Goal: Navigation & Orientation: Understand site structure

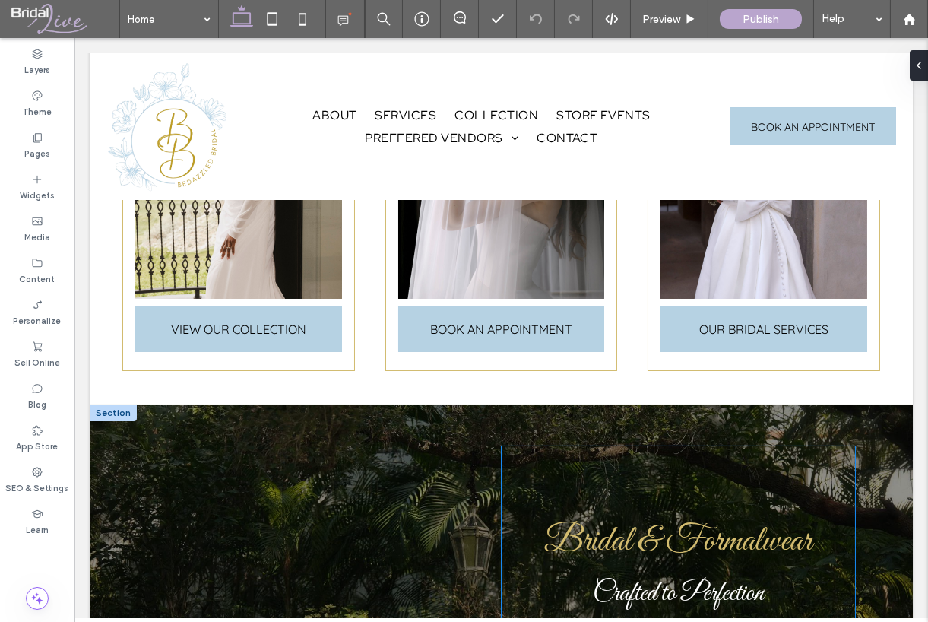
scroll to position [532, 0]
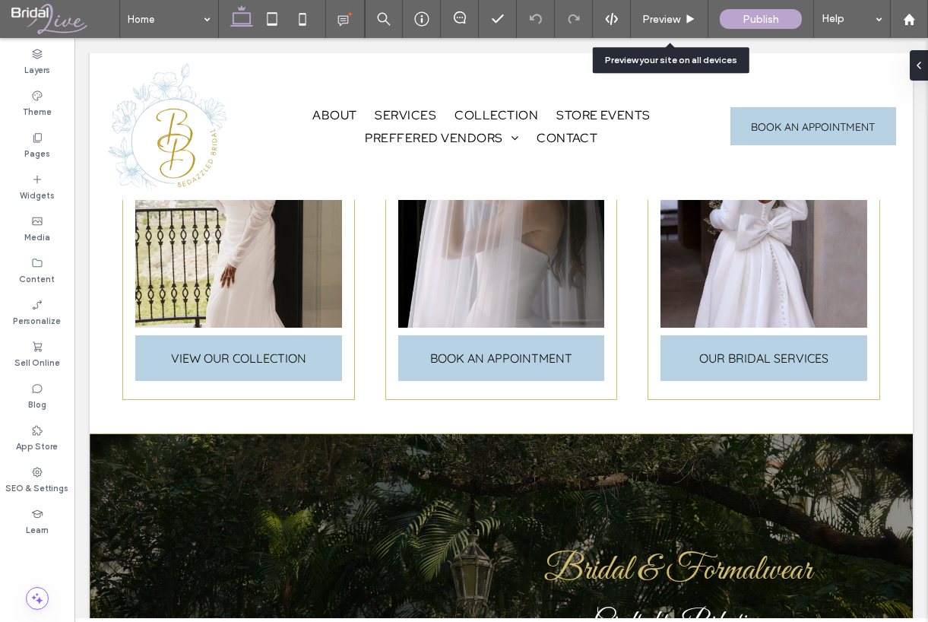
drag, startPoint x: 657, startPoint y: 17, endPoint x: 678, endPoint y: 62, distance: 50.0
click at [657, 17] on span "Preview" at bounding box center [661, 19] width 38 height 13
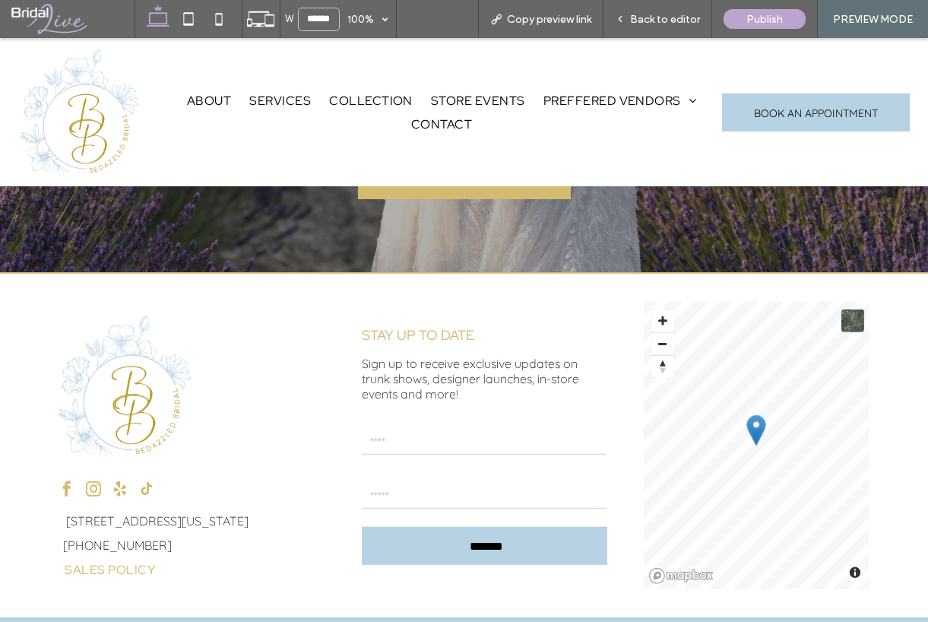
scroll to position [2750, 0]
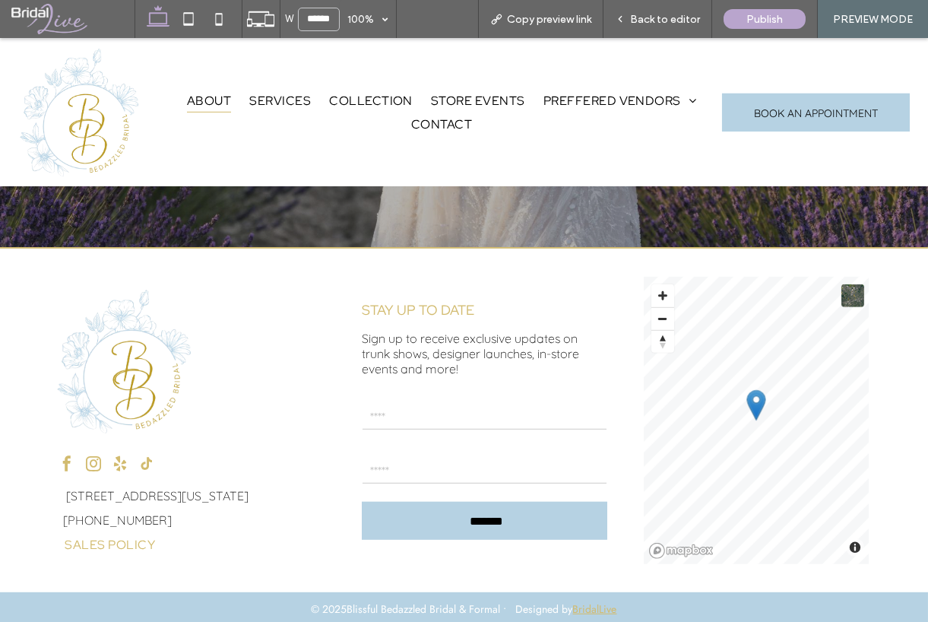
click at [227, 99] on span "About" at bounding box center [209, 100] width 44 height 23
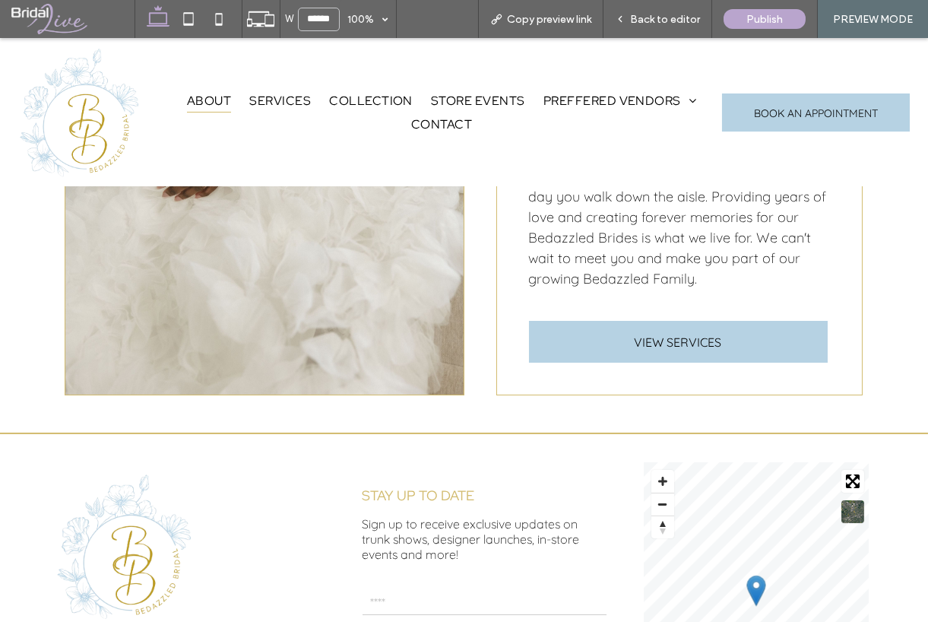
scroll to position [684, 0]
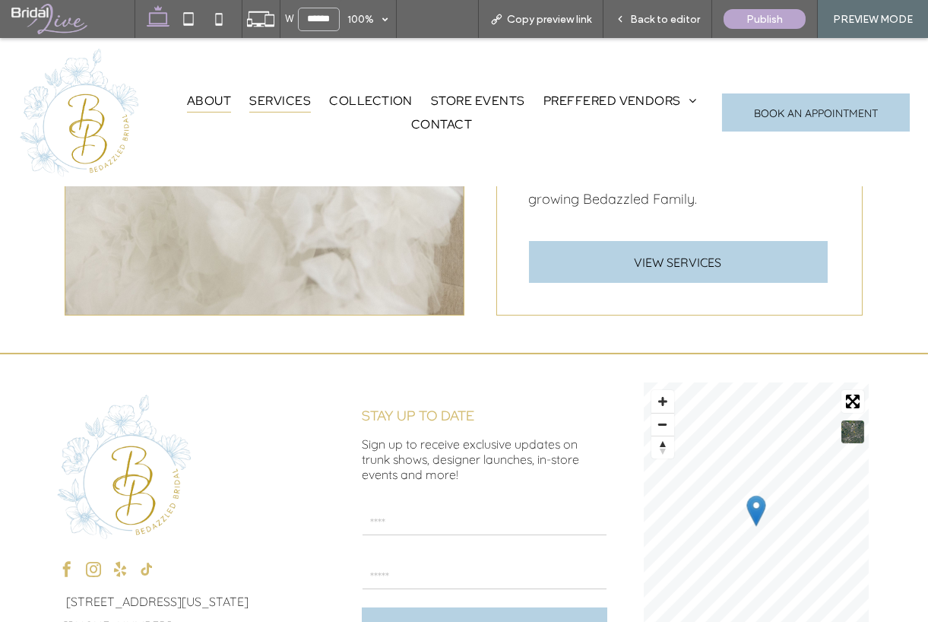
click at [279, 102] on span "Services" at bounding box center [280, 100] width 62 height 23
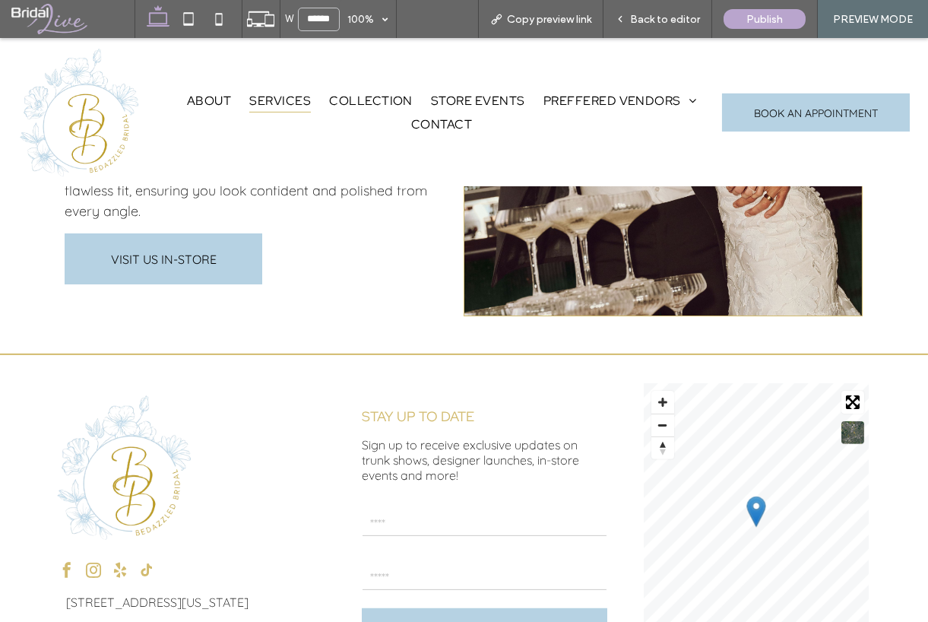
scroll to position [1922, 0]
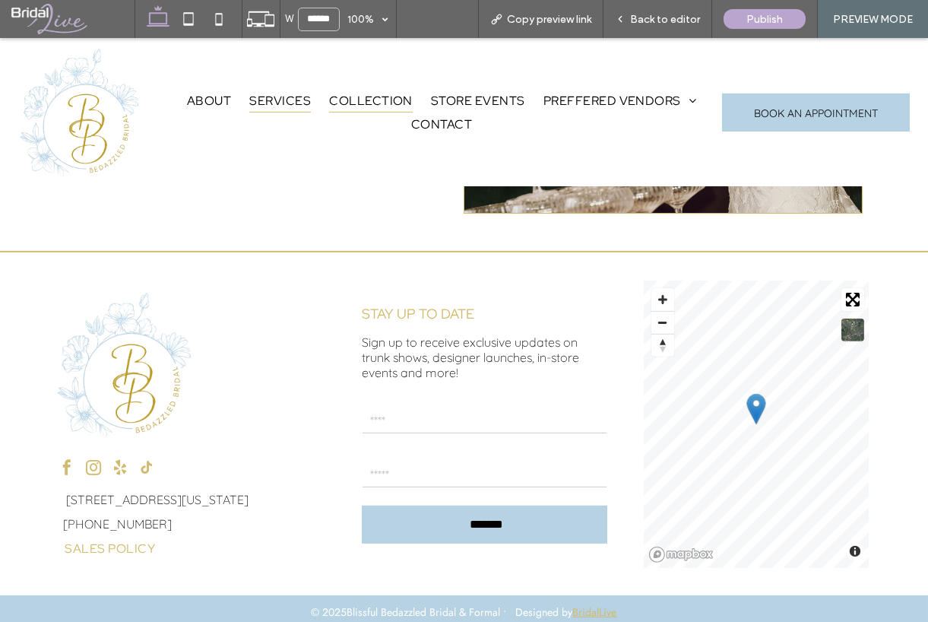
click at [346, 97] on span "Collection" at bounding box center [371, 100] width 84 height 23
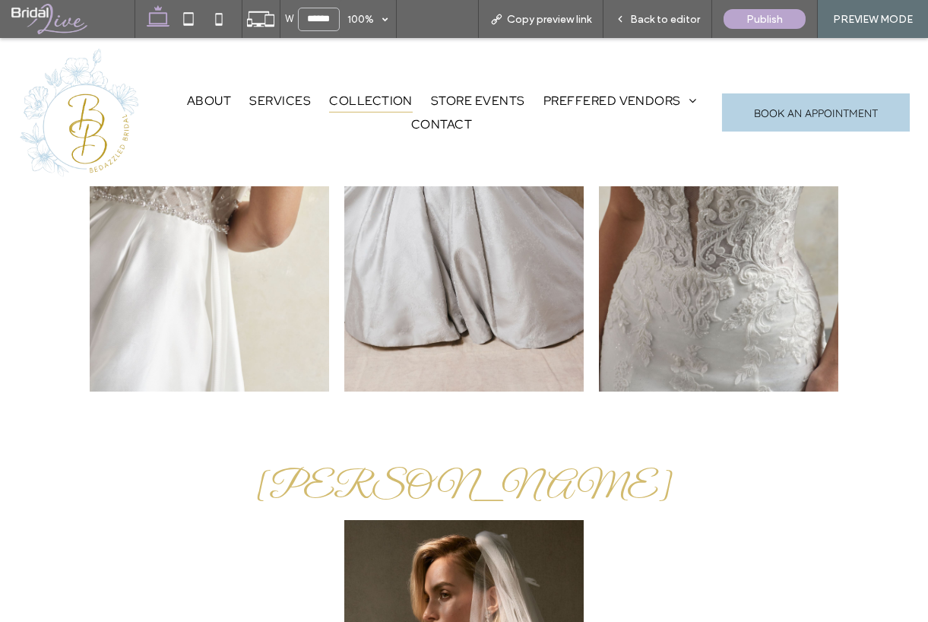
scroll to position [1011, 0]
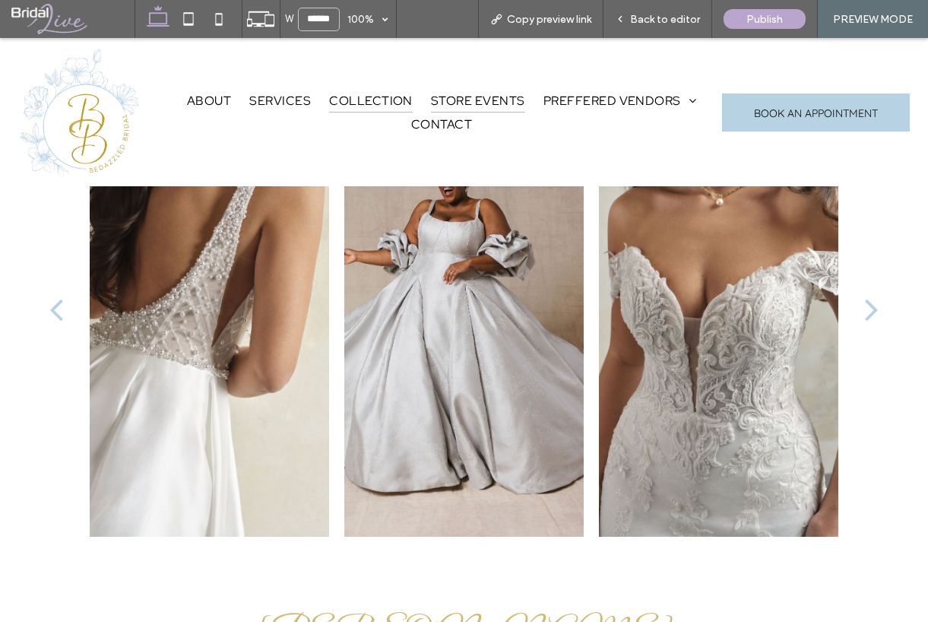
click at [461, 97] on span "Store Events" at bounding box center [478, 100] width 94 height 23
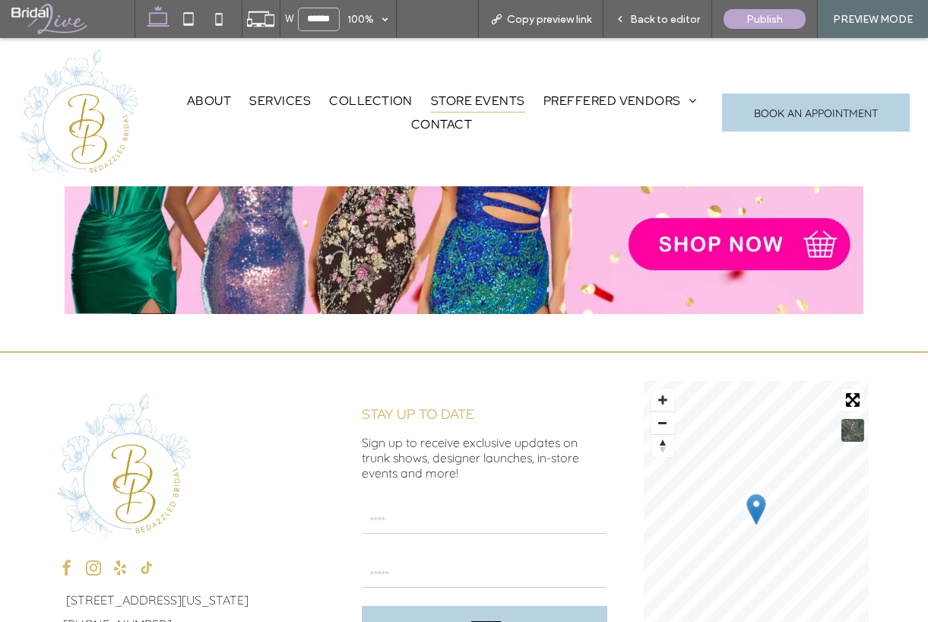
scroll to position [456, 0]
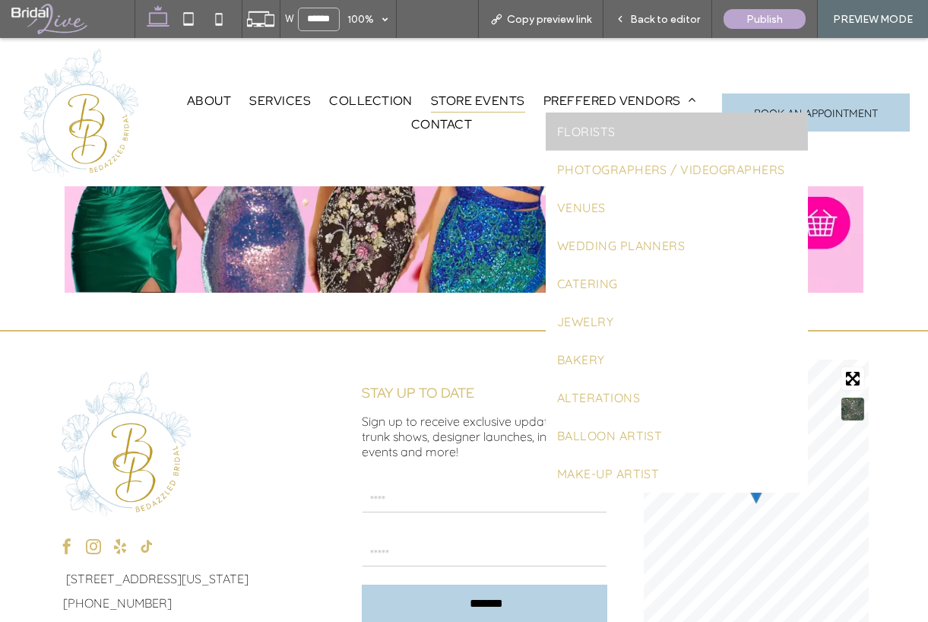
click at [588, 130] on span "Florists" at bounding box center [586, 131] width 59 height 15
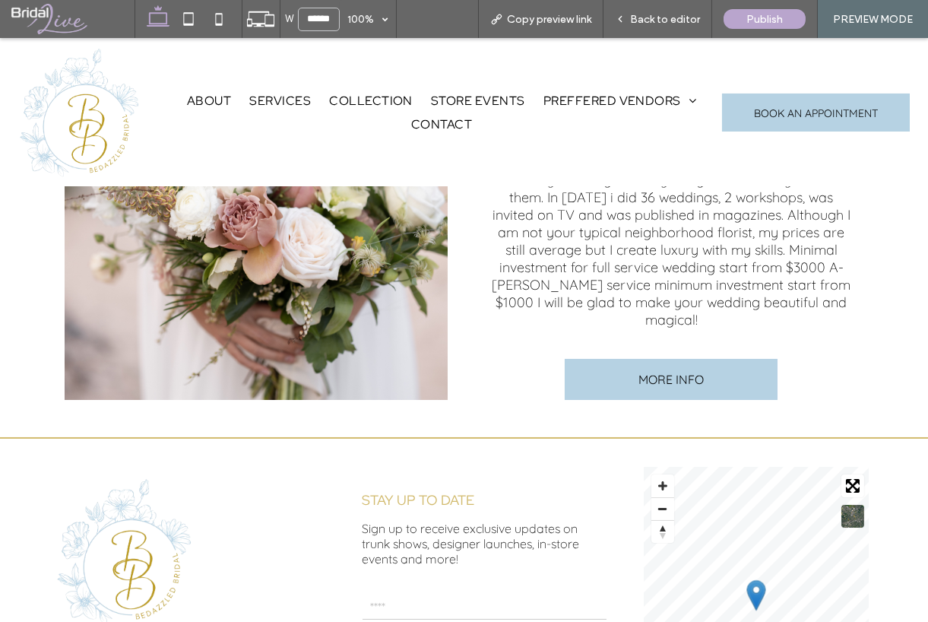
scroll to position [639, 0]
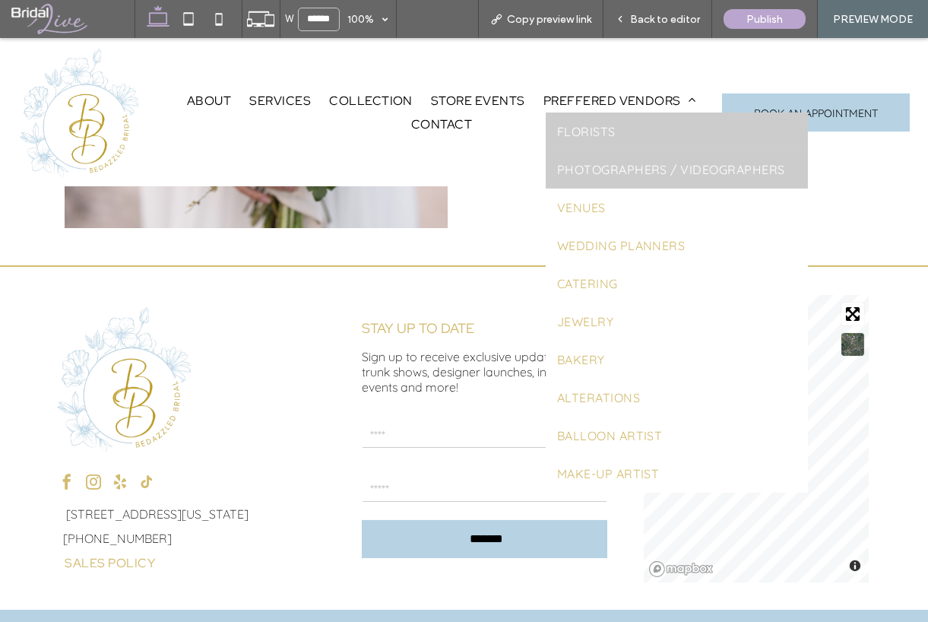
click at [629, 163] on span "Photographers / Videographers" at bounding box center [671, 169] width 228 height 15
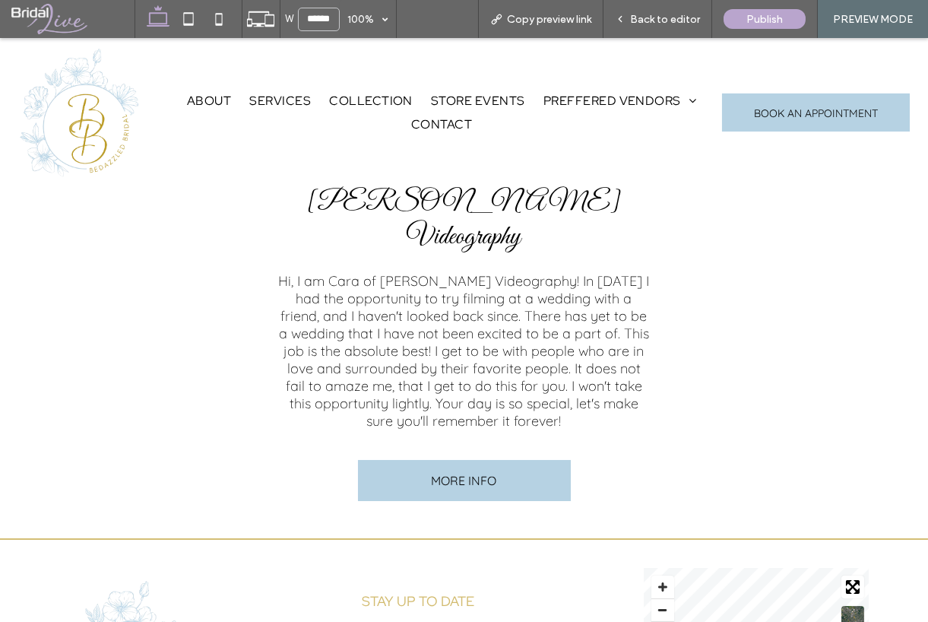
scroll to position [1292, 0]
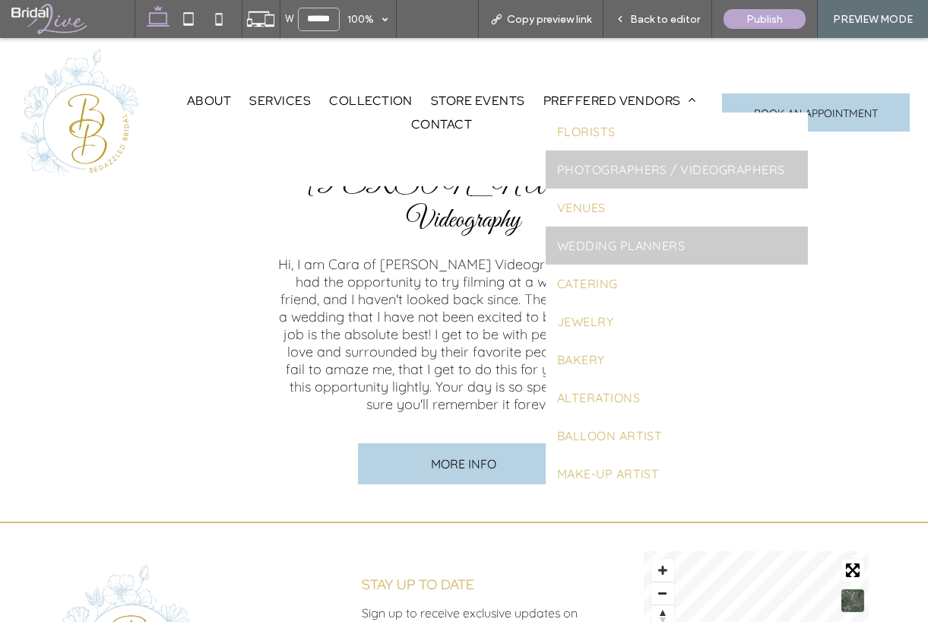
click at [588, 254] on link "Wedding Planners" at bounding box center [677, 245] width 262 height 38
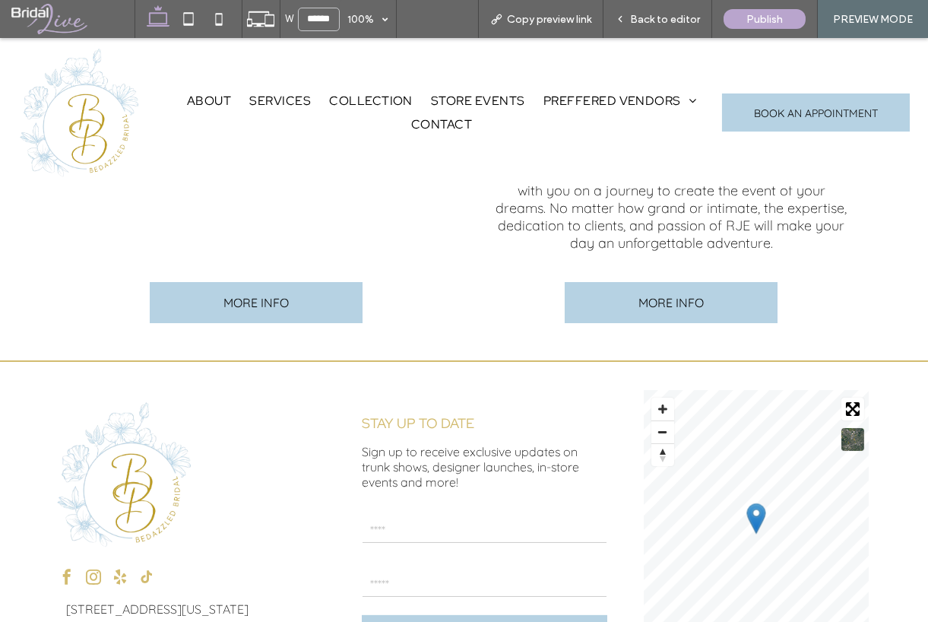
scroll to position [521, 0]
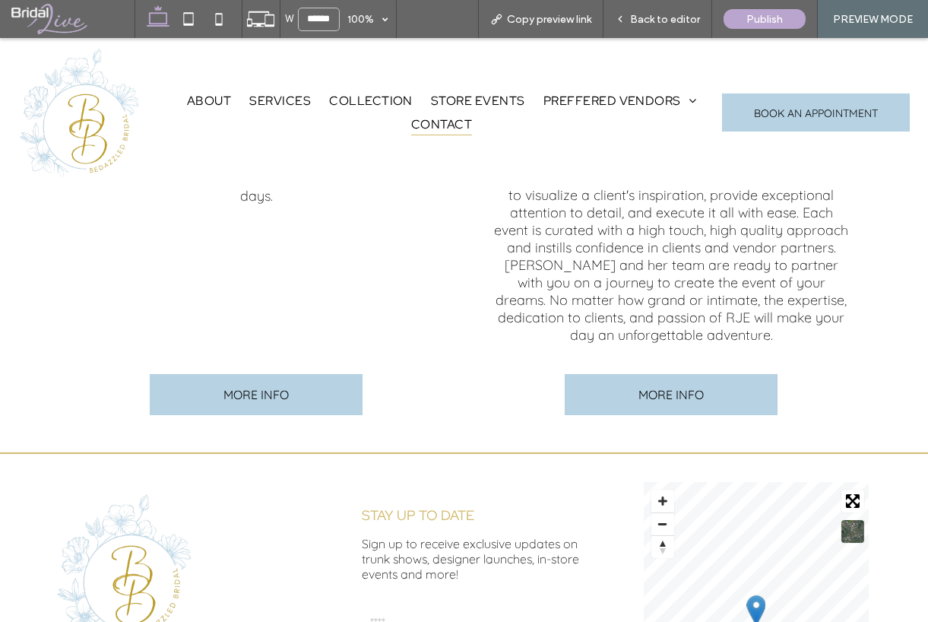
click at [450, 132] on span "Contact" at bounding box center [441, 123] width 61 height 23
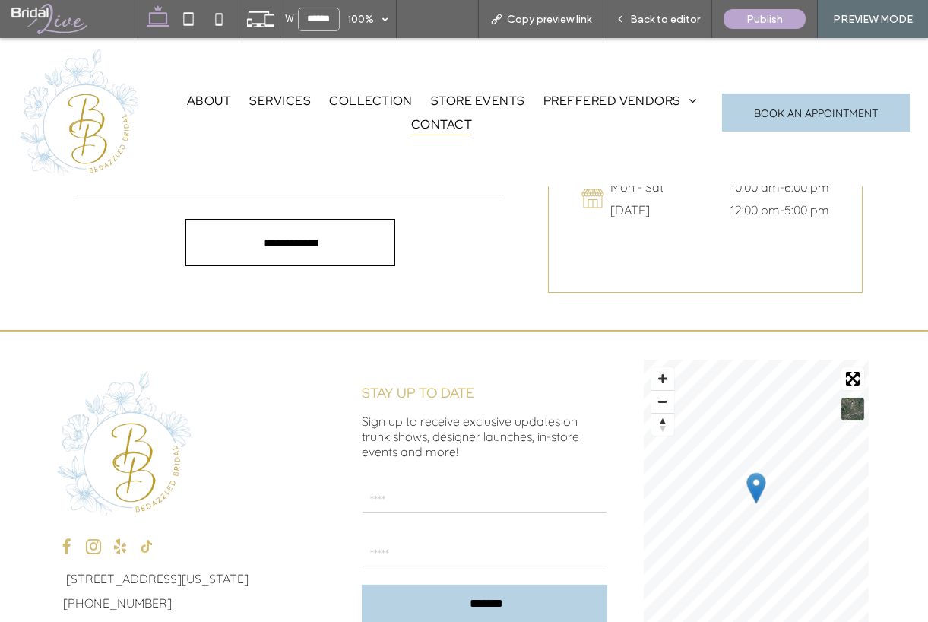
scroll to position [456, 0]
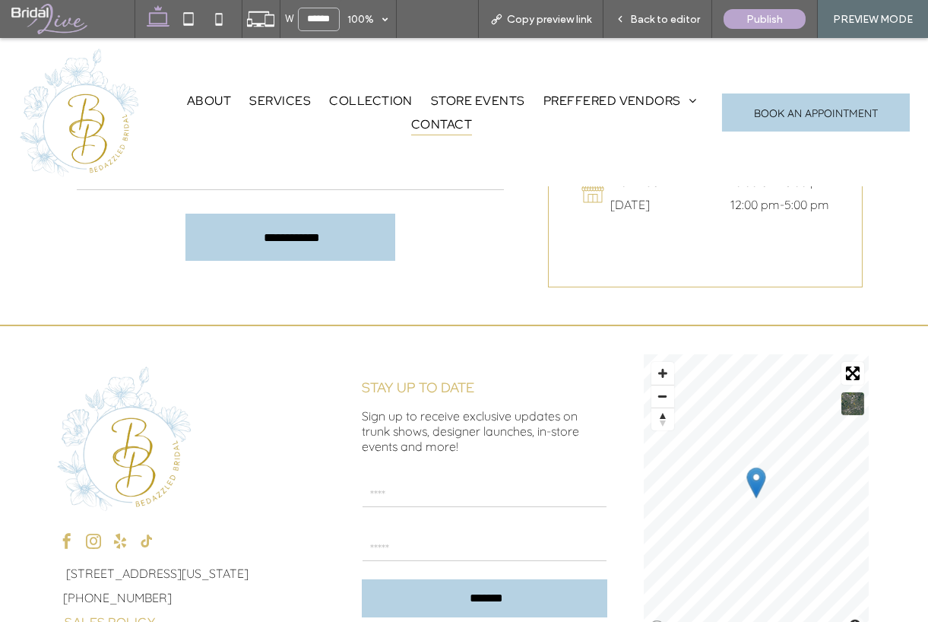
click at [534, 312] on div "**********" at bounding box center [464, 141] width 928 height 366
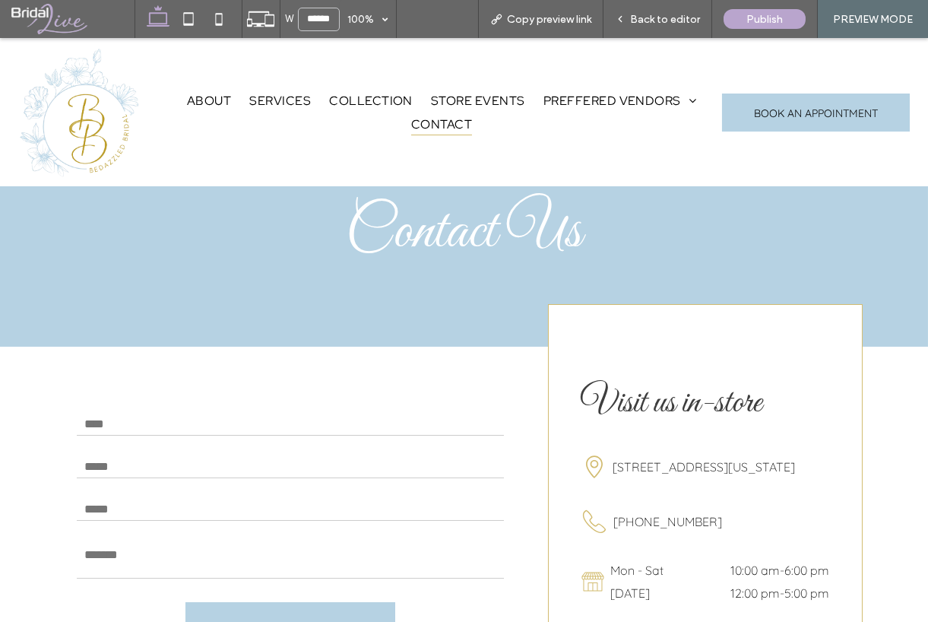
scroll to position [0, 0]
